Goal: Task Accomplishment & Management: Manage account settings

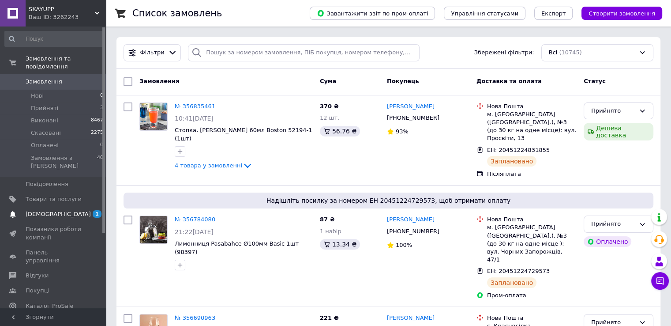
click at [56, 210] on span "[DEMOGRAPHIC_DATA]" at bounding box center [58, 214] width 65 height 8
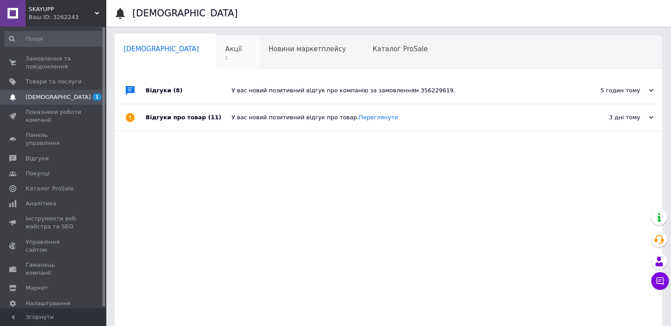
click at [225, 55] on span "1" at bounding box center [233, 58] width 17 height 7
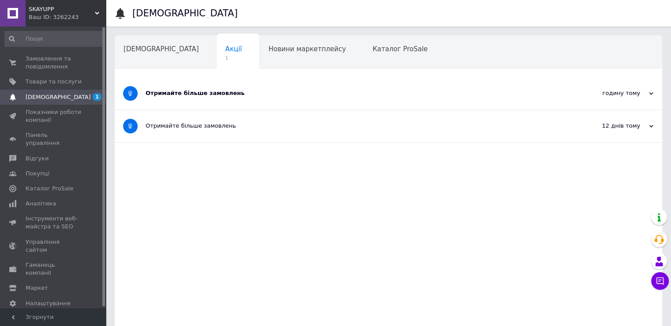
click at [251, 97] on div "Отримайте більше замовлень" at bounding box center [356, 93] width 420 height 32
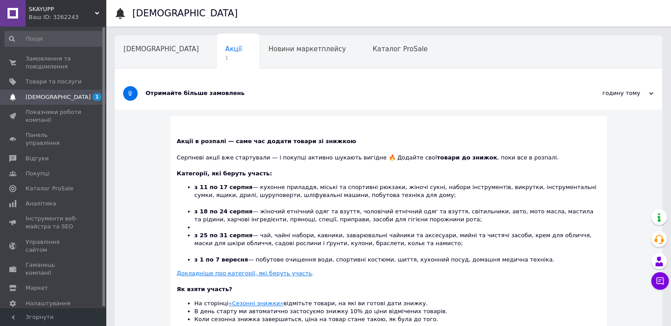
scroll to position [88, 0]
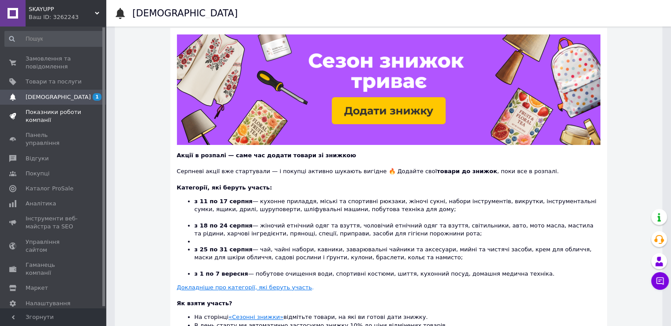
click at [48, 112] on span "Показники роботи компанії" at bounding box center [54, 116] width 56 height 16
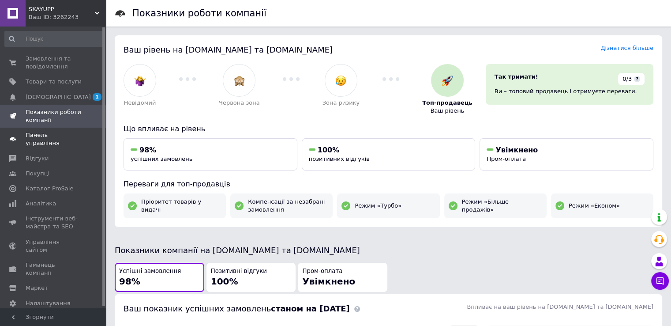
click at [38, 135] on span "Панель управління" at bounding box center [54, 139] width 56 height 16
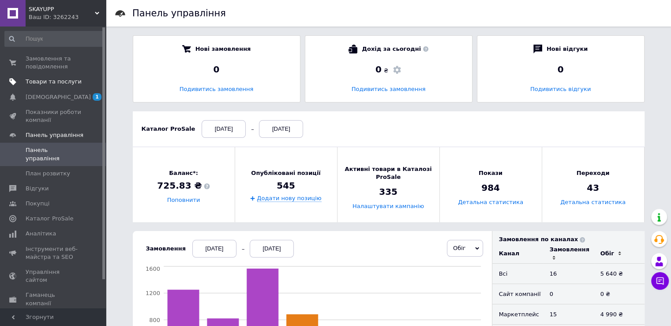
click at [40, 86] on link "Товари та послуги" at bounding box center [54, 81] width 109 height 15
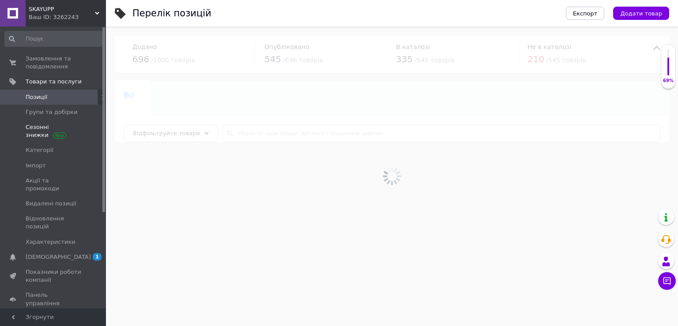
click at [35, 129] on span "Сезонні знижки" at bounding box center [54, 131] width 56 height 16
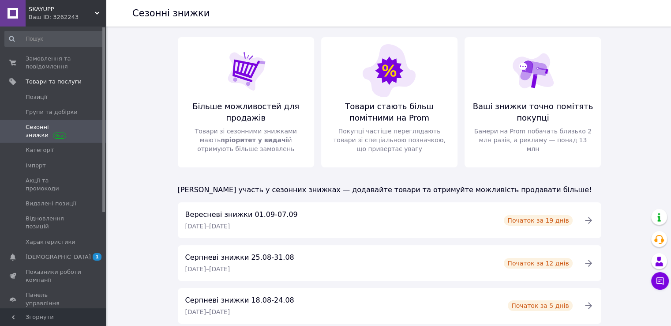
drag, startPoint x: 133, startPoint y: 156, endPoint x: 137, endPoint y: 154, distance: 4.5
click at [133, 156] on div "Сезонні знижки Більше можливостей для продажів Товари зі сезонними знижками маю…" at bounding box center [389, 254] width 563 height 457
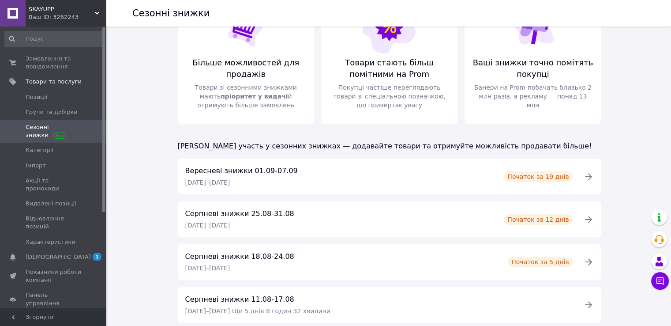
scroll to position [132, 0]
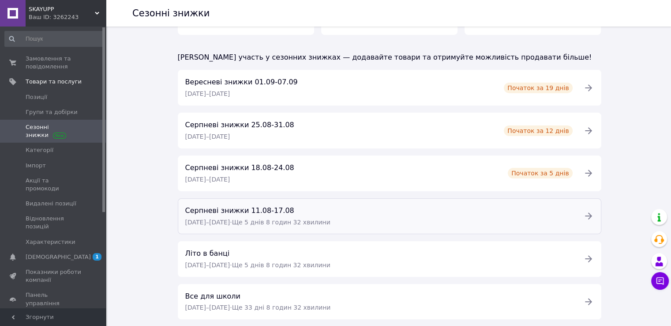
click at [324, 214] on div "Серпневі знижки 11.08-17.08" at bounding box center [257, 211] width 145 height 10
